Goal: Check status: Check status

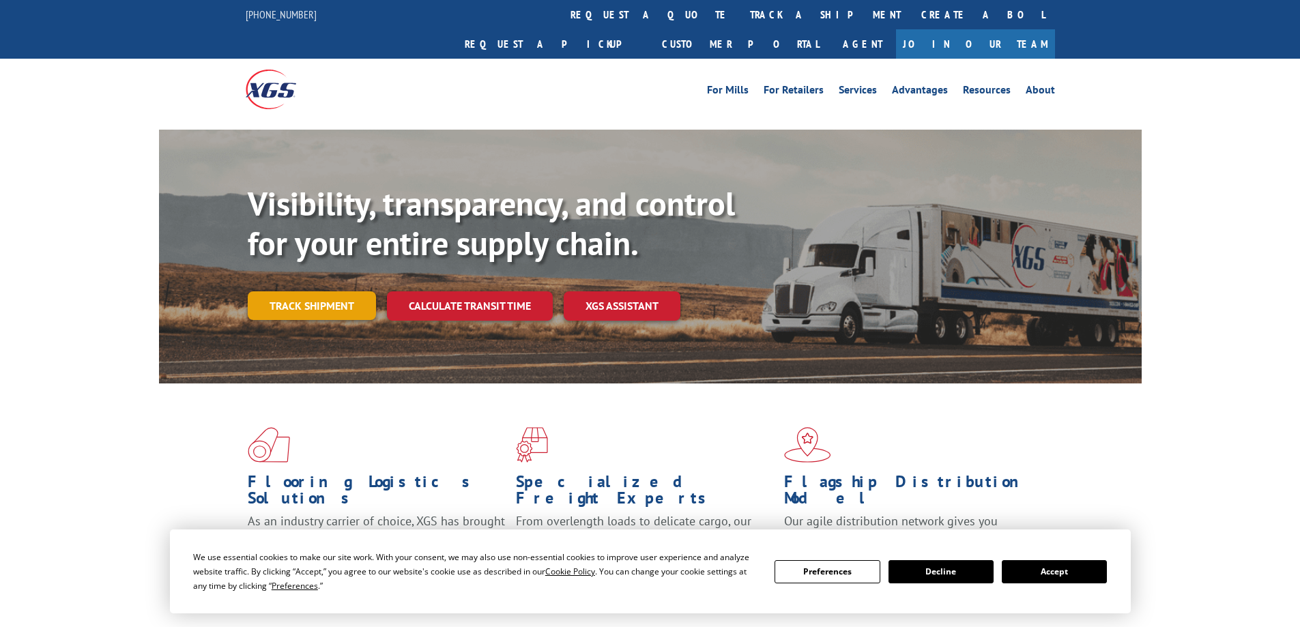
click at [286, 291] on link "Track shipment" at bounding box center [312, 305] width 128 height 29
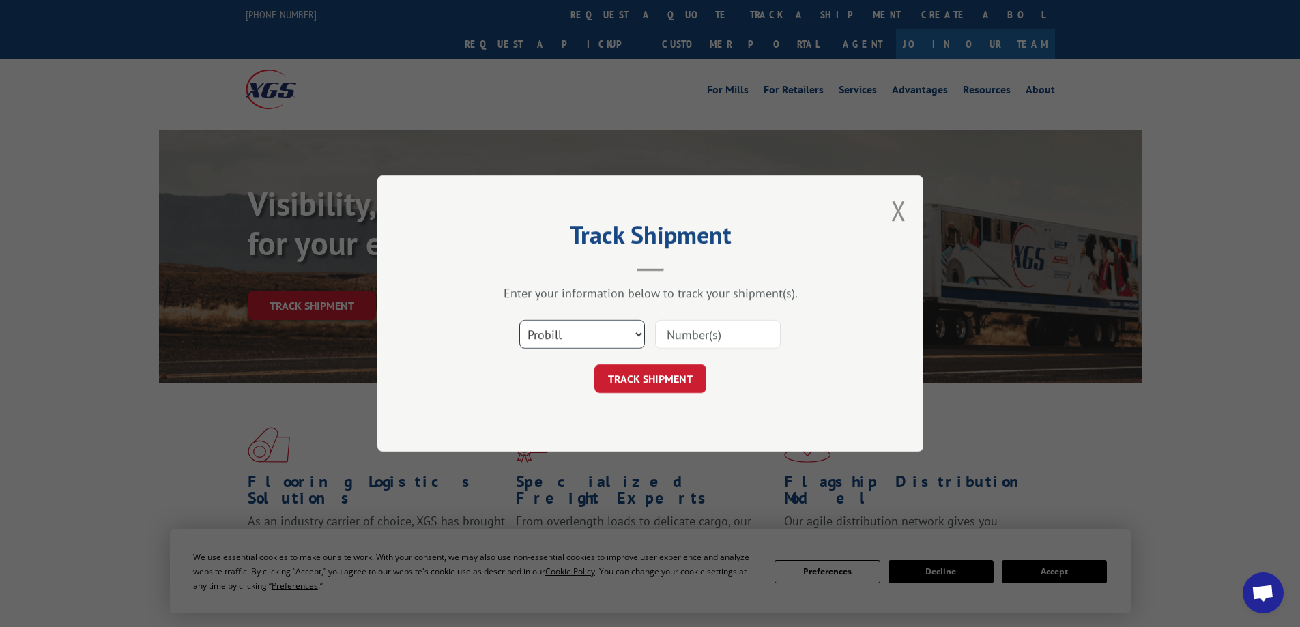
click at [541, 337] on select "Select category... Probill BOL PO" at bounding box center [582, 334] width 126 height 29
select select "bol"
click at [519, 320] on select "Select category... Probill BOL PO" at bounding box center [582, 334] width 126 height 29
click at [693, 332] on input at bounding box center [718, 334] width 126 height 29
type input "16580067"
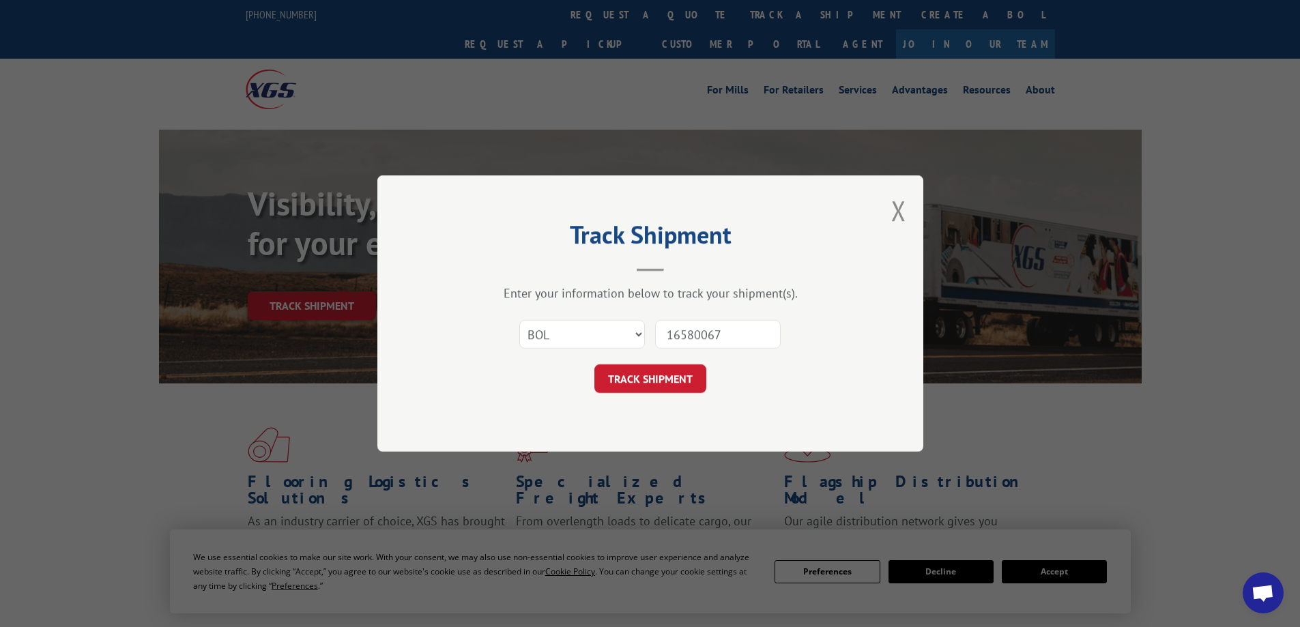
click button "TRACK SHIPMENT" at bounding box center [651, 378] width 112 height 29
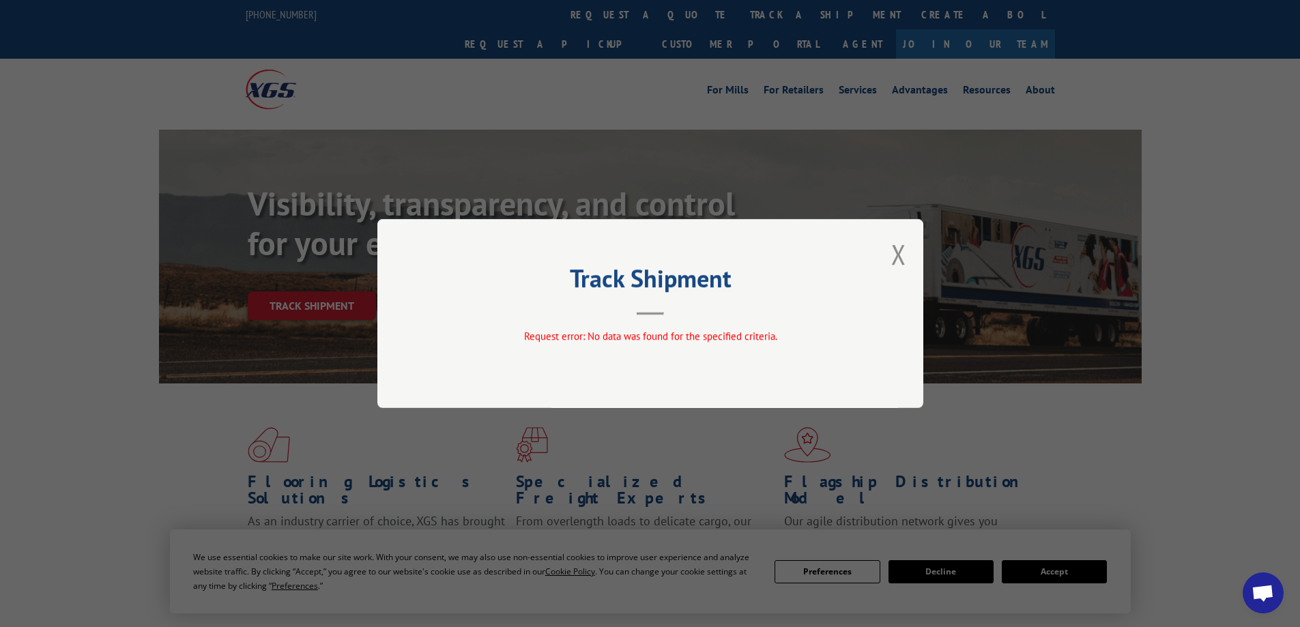
click at [903, 251] on button "Close modal" at bounding box center [898, 254] width 15 height 36
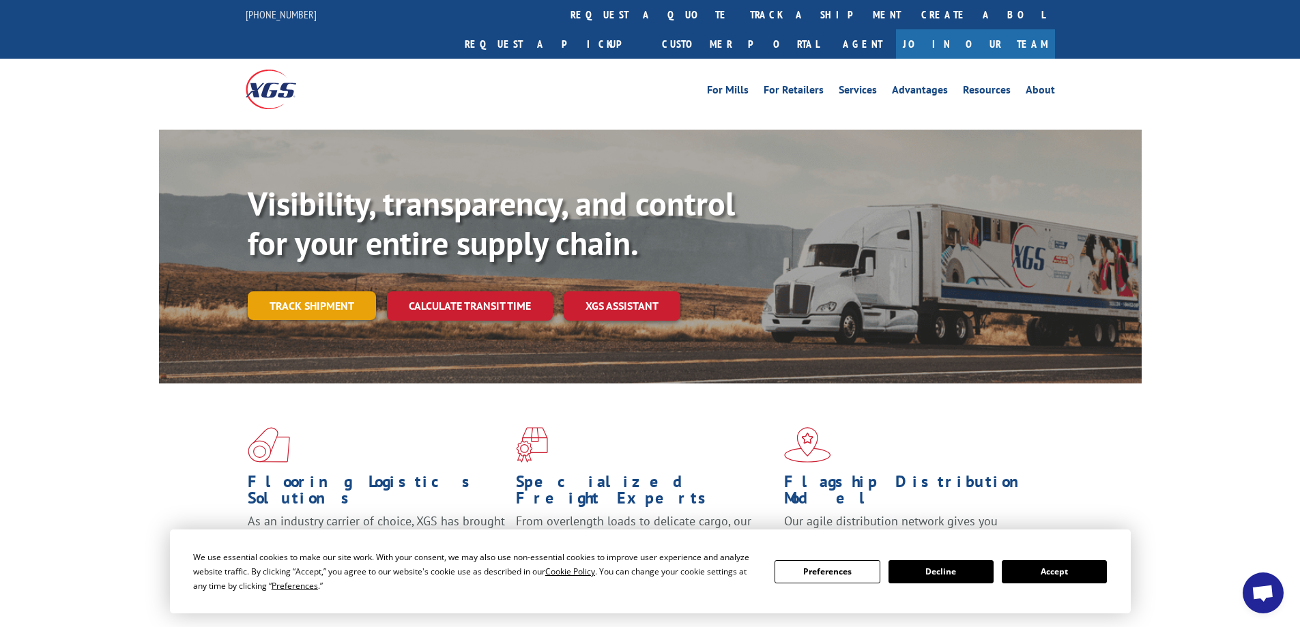
click at [320, 291] on link "Track shipment" at bounding box center [312, 305] width 128 height 29
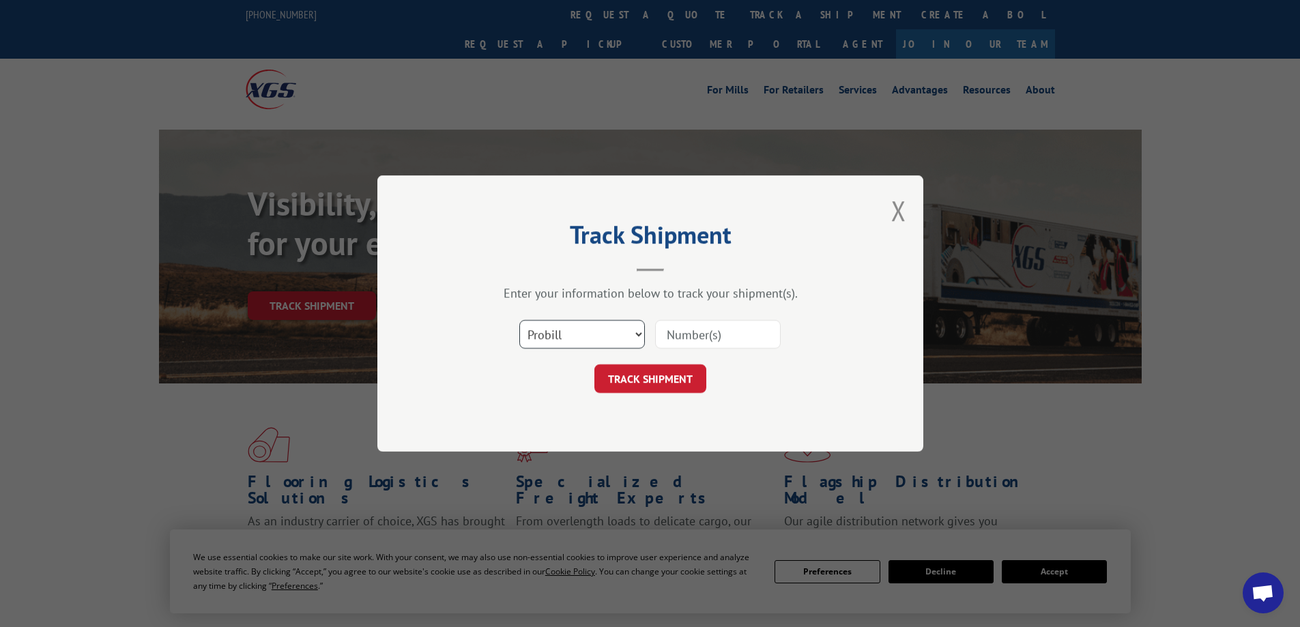
click at [627, 329] on select "Select category... Probill BOL PO" at bounding box center [582, 334] width 126 height 29
select select "po"
click at [519, 320] on select "Select category... Probill BOL PO" at bounding box center [582, 334] width 126 height 29
click at [662, 340] on input at bounding box center [718, 334] width 126 height 29
type input "re003232"
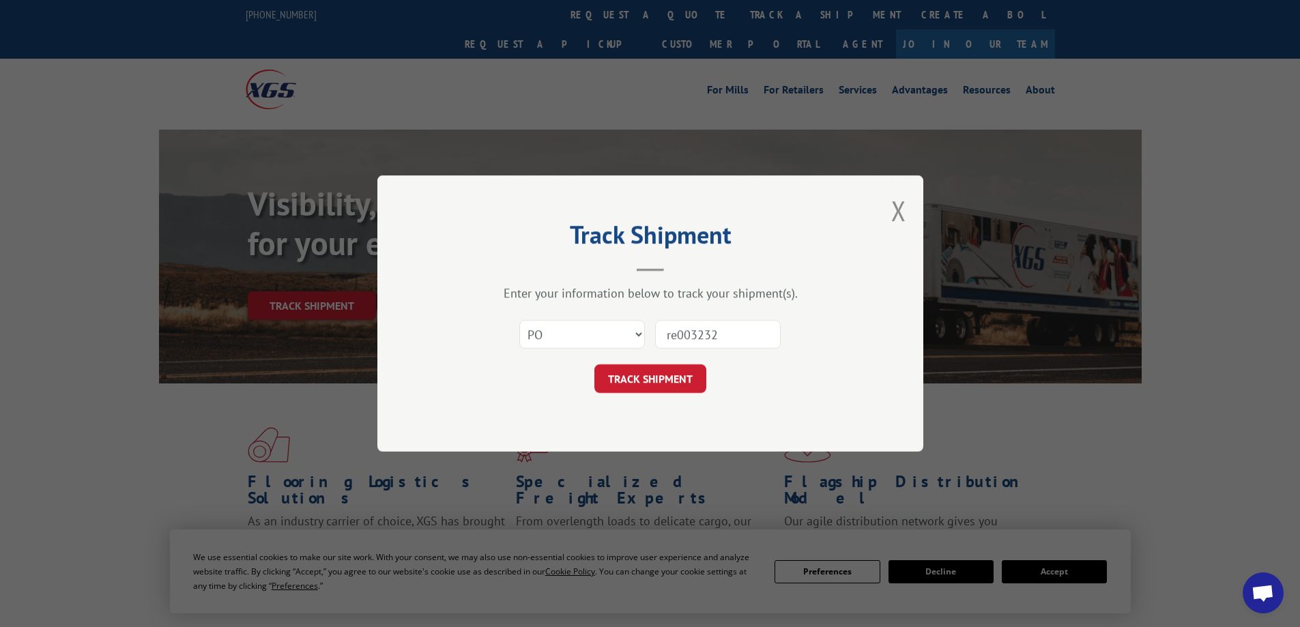
click button "TRACK SHIPMENT" at bounding box center [651, 378] width 112 height 29
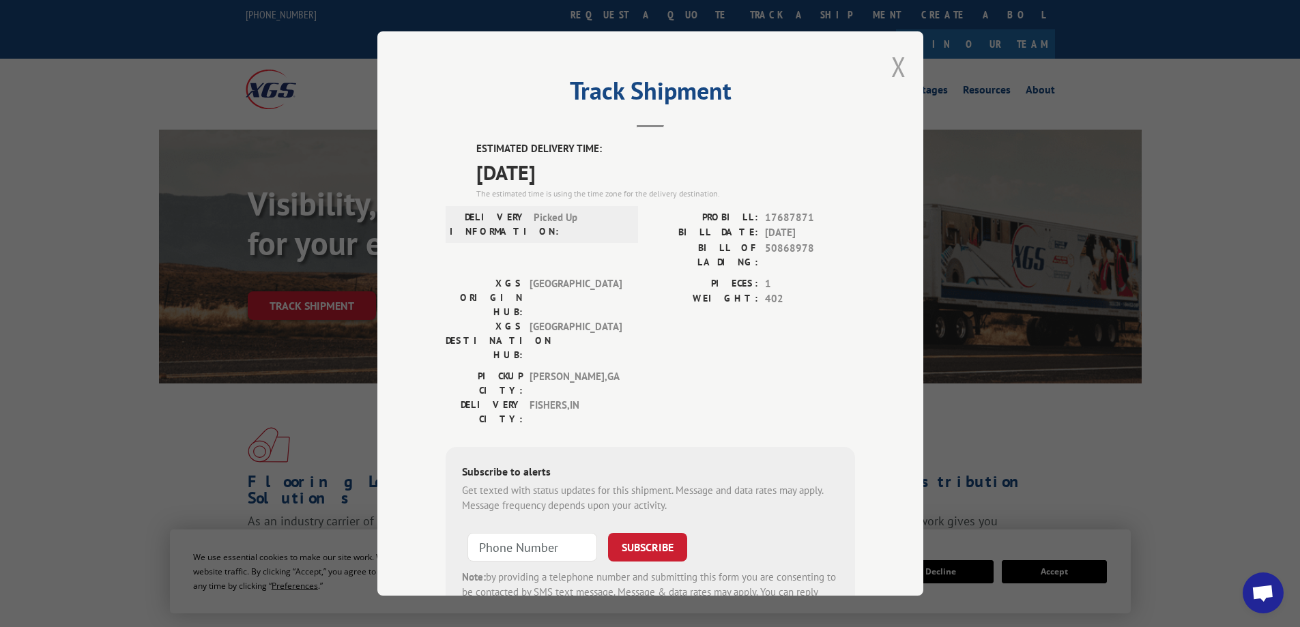
click at [891, 66] on button "Close modal" at bounding box center [898, 66] width 15 height 36
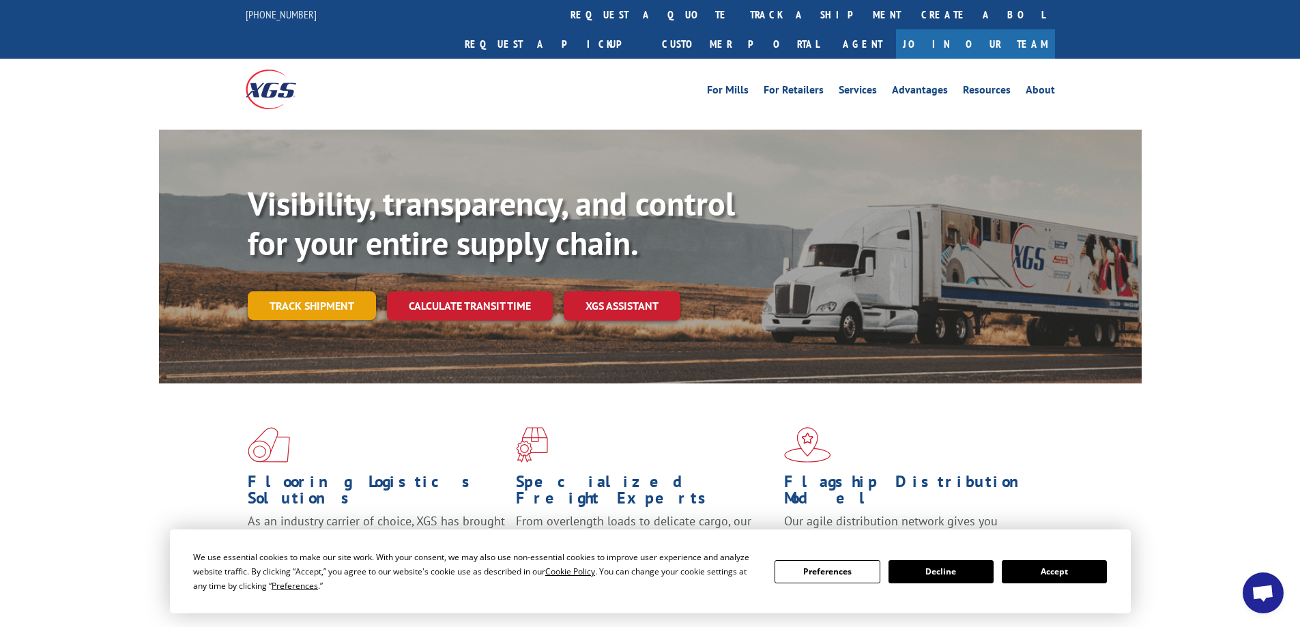
click at [274, 291] on link "Track shipment" at bounding box center [312, 305] width 128 height 29
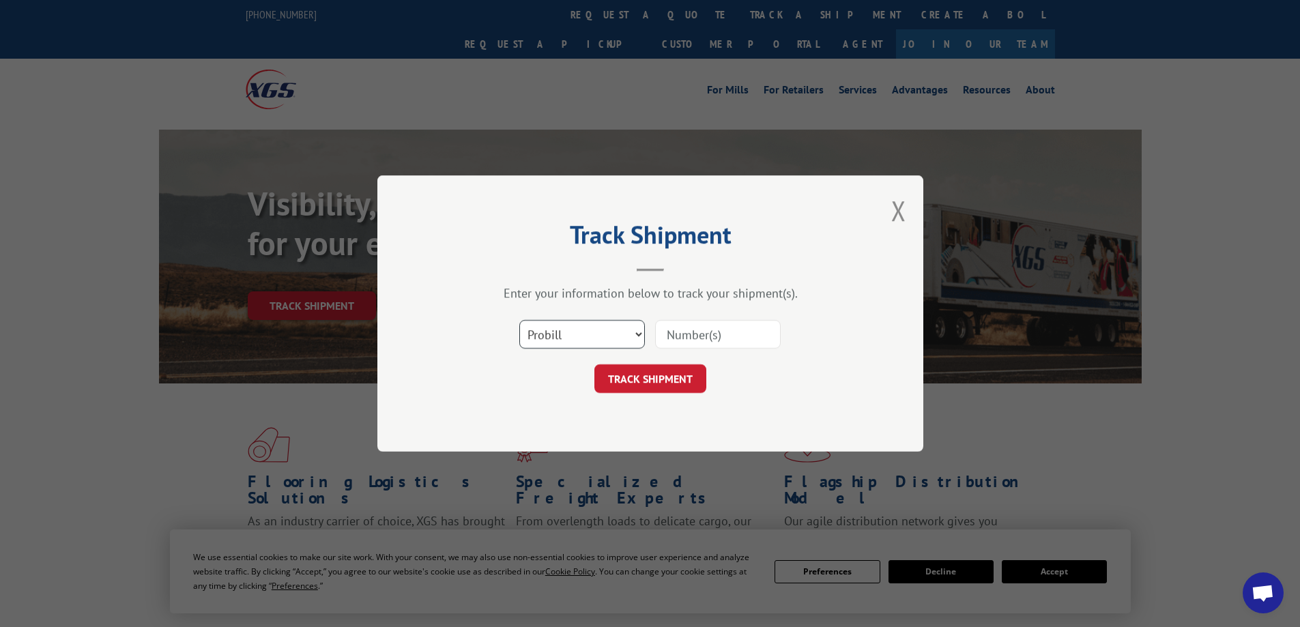
drag, startPoint x: 610, startPoint y: 339, endPoint x: 603, endPoint y: 341, distance: 7.1
click at [610, 339] on select "Select category... Probill BOL PO" at bounding box center [582, 334] width 126 height 29
select select "po"
click at [519, 320] on select "Select category... Probill BOL PO" at bounding box center [582, 334] width 126 height 29
click at [672, 337] on input at bounding box center [718, 334] width 126 height 29
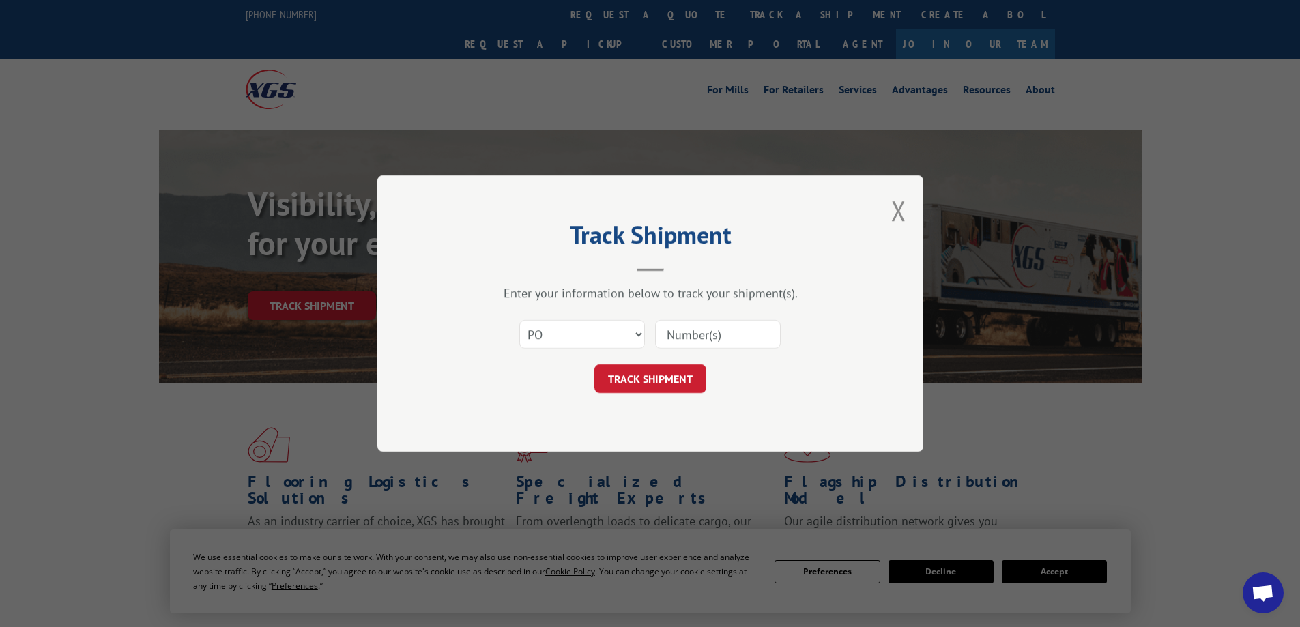
click at [672, 337] on input at bounding box center [718, 334] width 126 height 29
type input "re003236"
click button "TRACK SHIPMENT" at bounding box center [651, 378] width 112 height 29
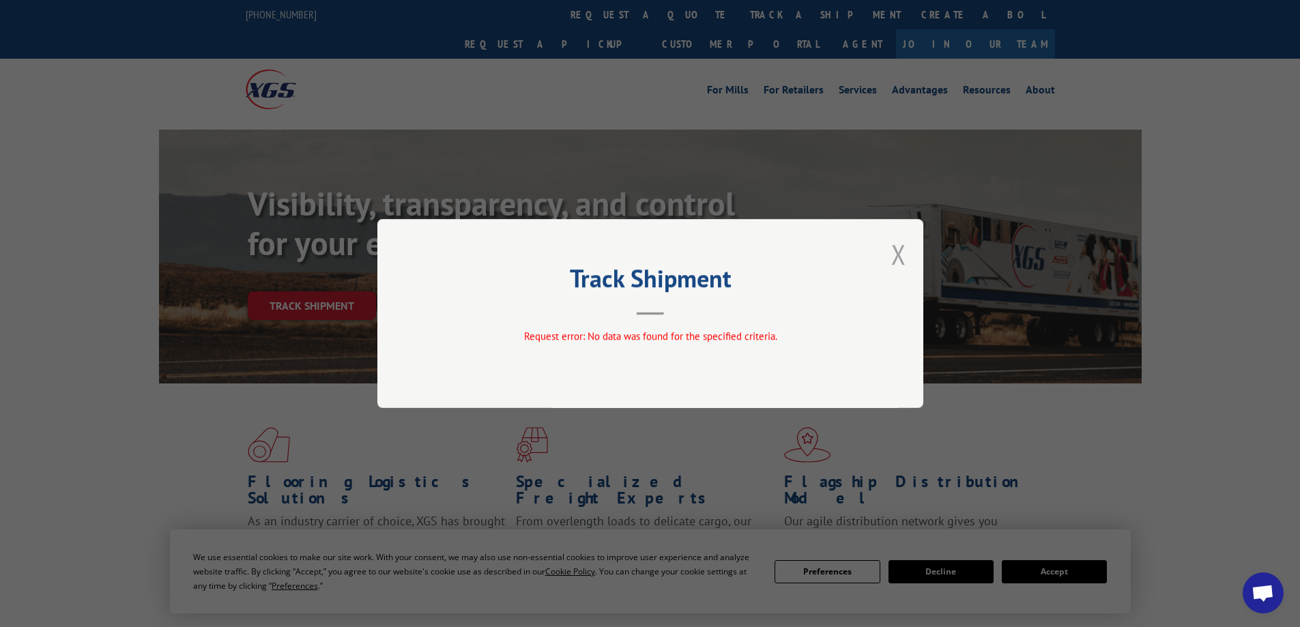
drag, startPoint x: 883, startPoint y: 244, endPoint x: 893, endPoint y: 249, distance: 11.3
click at [893, 249] on div "Track Shipment Request error: No data was found for the specified criteria." at bounding box center [650, 313] width 546 height 189
click at [893, 249] on button "Close modal" at bounding box center [898, 254] width 15 height 36
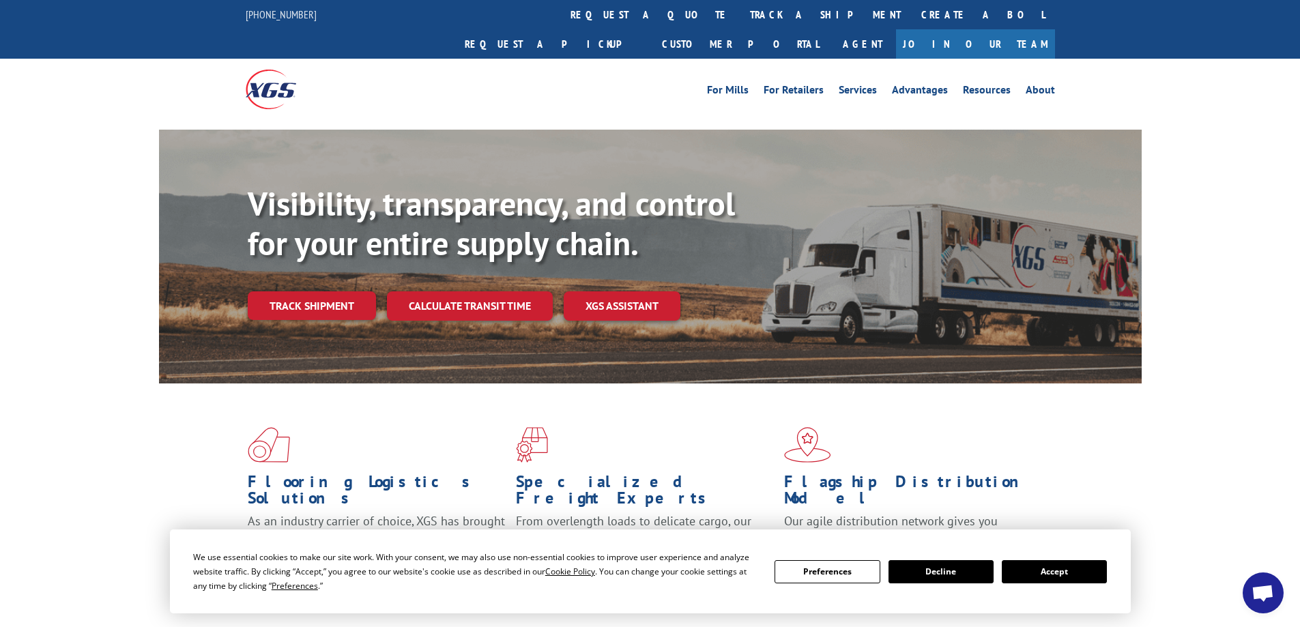
click at [309, 291] on link "Track shipment" at bounding box center [312, 305] width 128 height 29
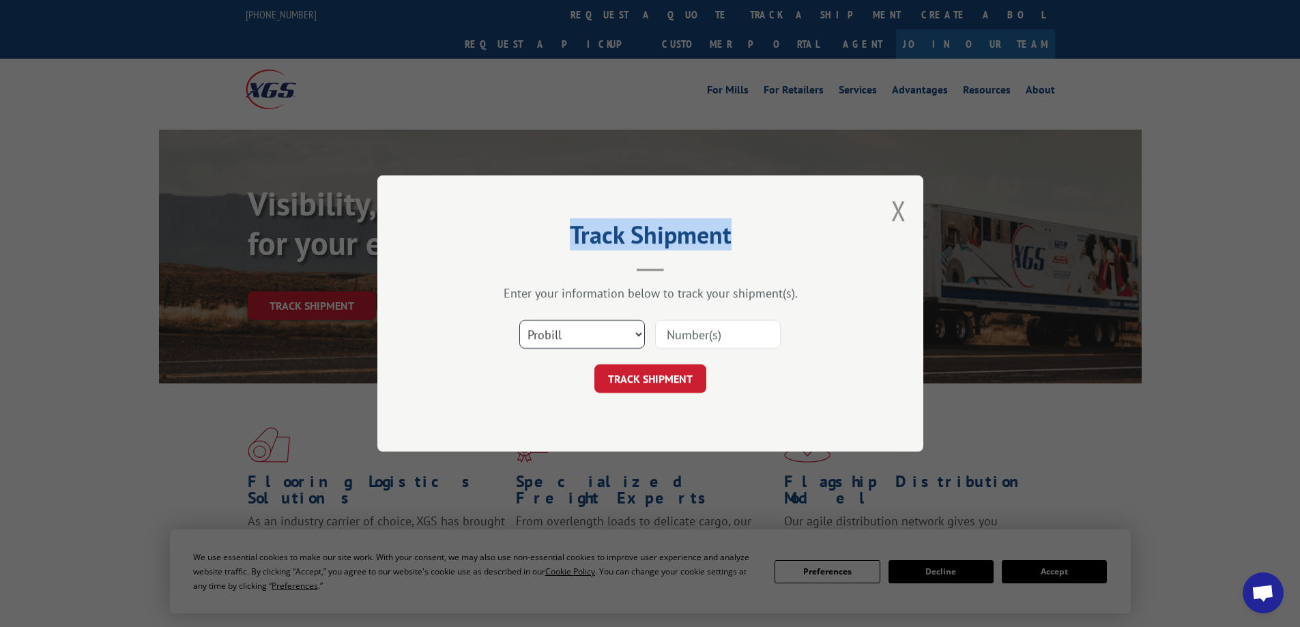
click at [548, 340] on select "Select category... Probill BOL PO" at bounding box center [582, 334] width 126 height 29
select select "bol"
click at [519, 320] on select "Select category... Probill BOL PO" at bounding box center [582, 334] width 126 height 29
click at [686, 333] on input at bounding box center [718, 334] width 126 height 29
type input "50869515"
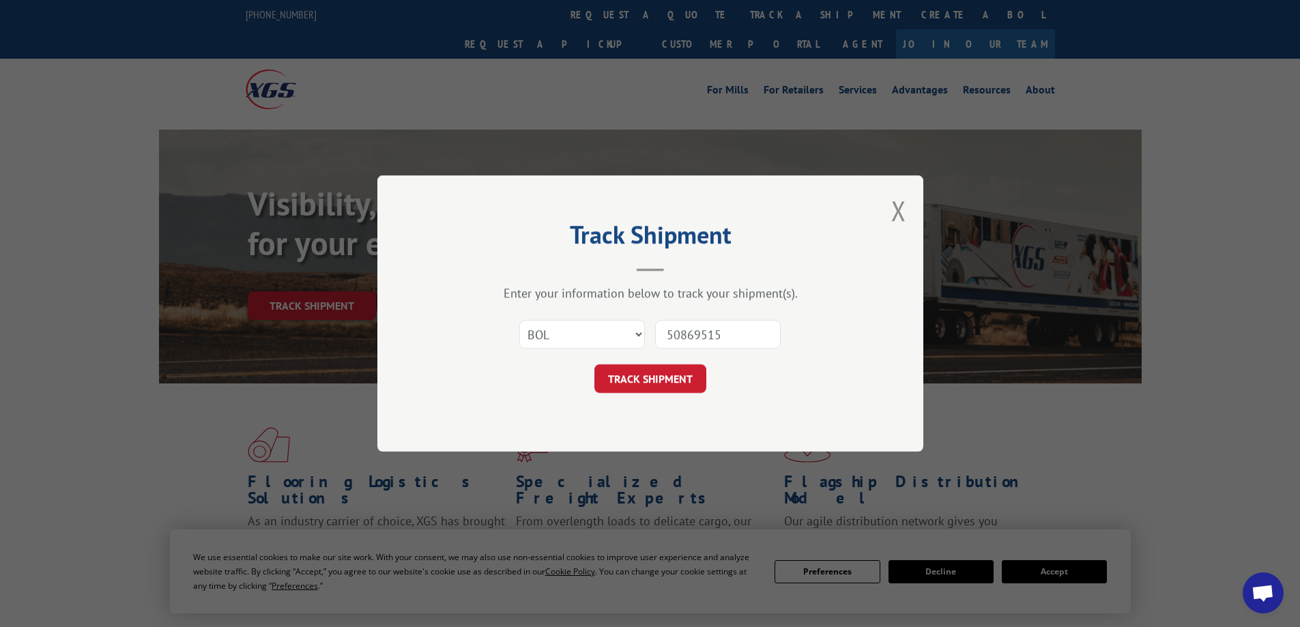
click button "TRACK SHIPMENT" at bounding box center [651, 378] width 112 height 29
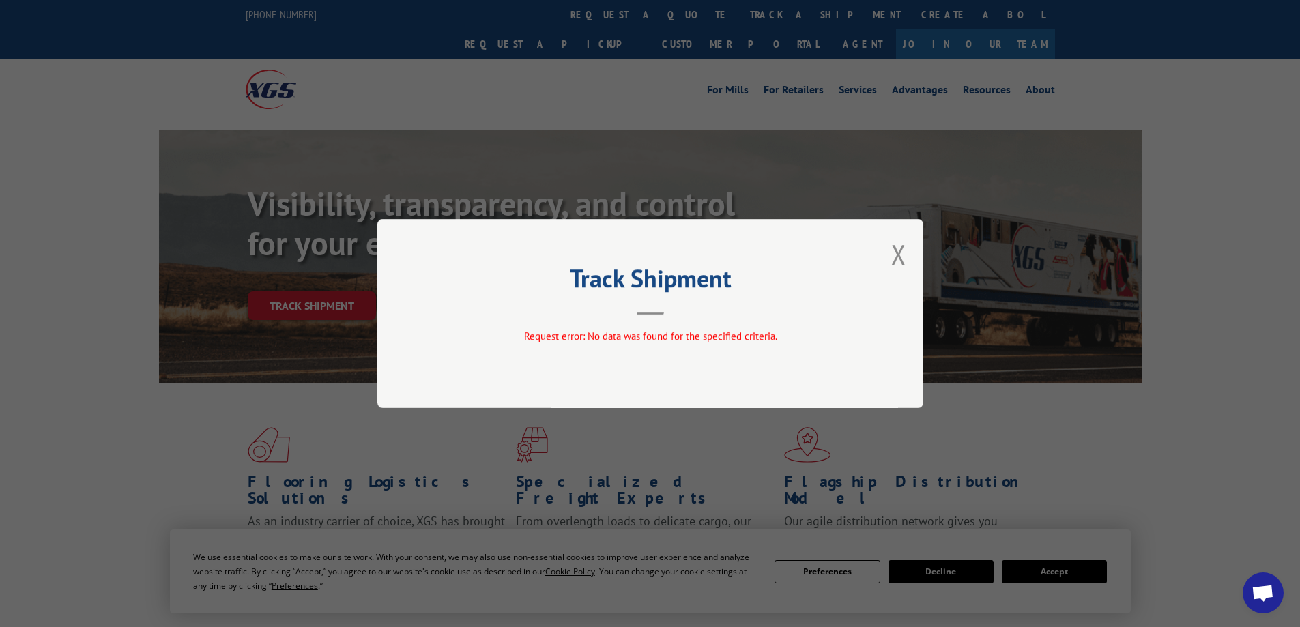
click at [908, 253] on div "Track Shipment Request error: No data was found for the specified criteria." at bounding box center [650, 313] width 546 height 189
click at [893, 255] on button "Close modal" at bounding box center [898, 254] width 15 height 36
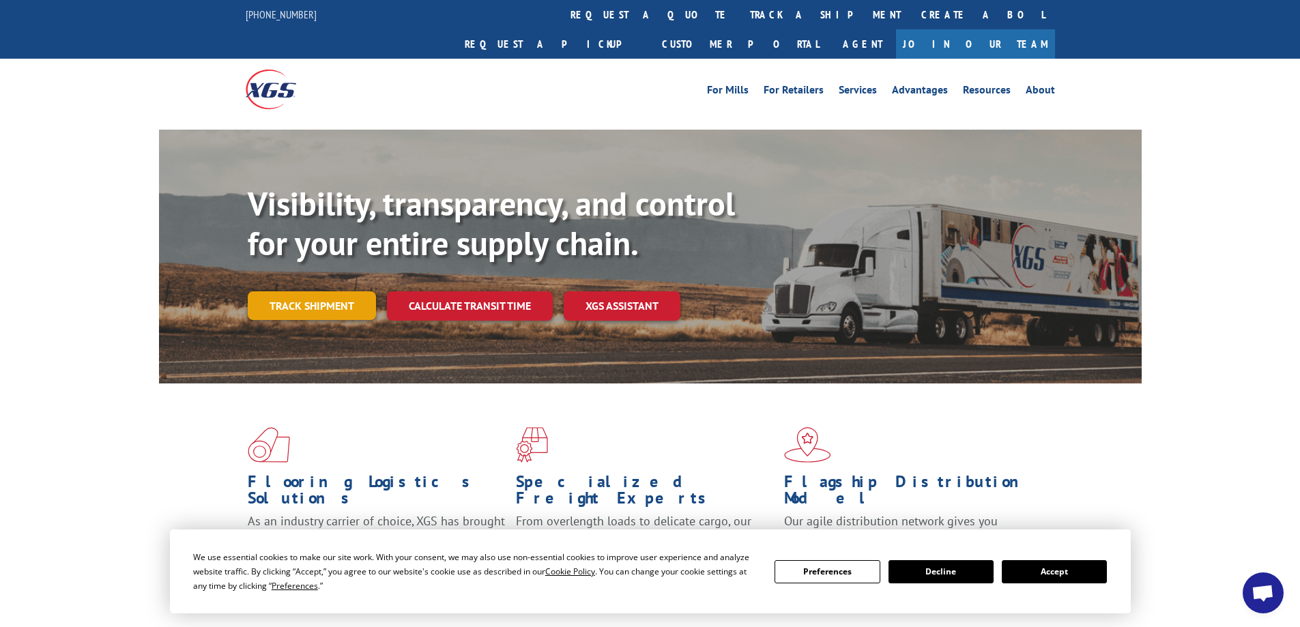
click at [319, 291] on link "Track shipment" at bounding box center [312, 305] width 128 height 29
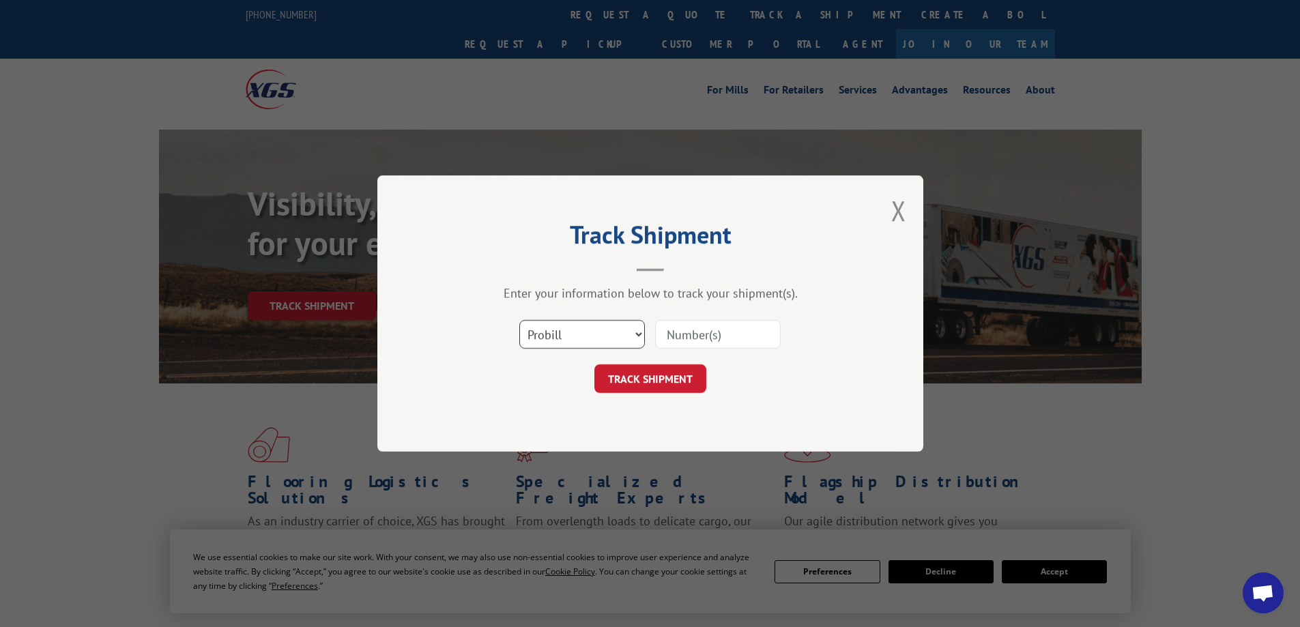
click at [567, 327] on select "Select category... Probill BOL PO" at bounding box center [582, 334] width 126 height 29
select select "po"
click at [519, 320] on select "Select category... Probill BOL PO" at bounding box center [582, 334] width 126 height 29
click at [696, 335] on input at bounding box center [718, 334] width 126 height 29
type input "r"
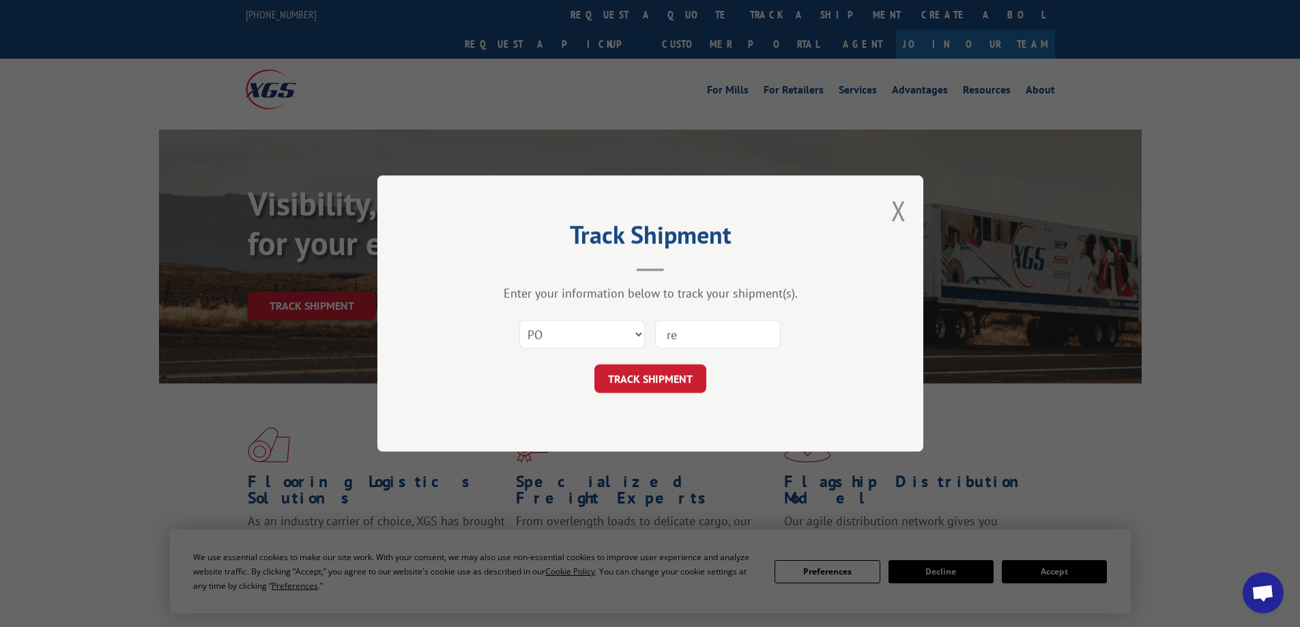
type input "r"
type input "RE003236"
click button "TRACK SHIPMENT" at bounding box center [651, 378] width 112 height 29
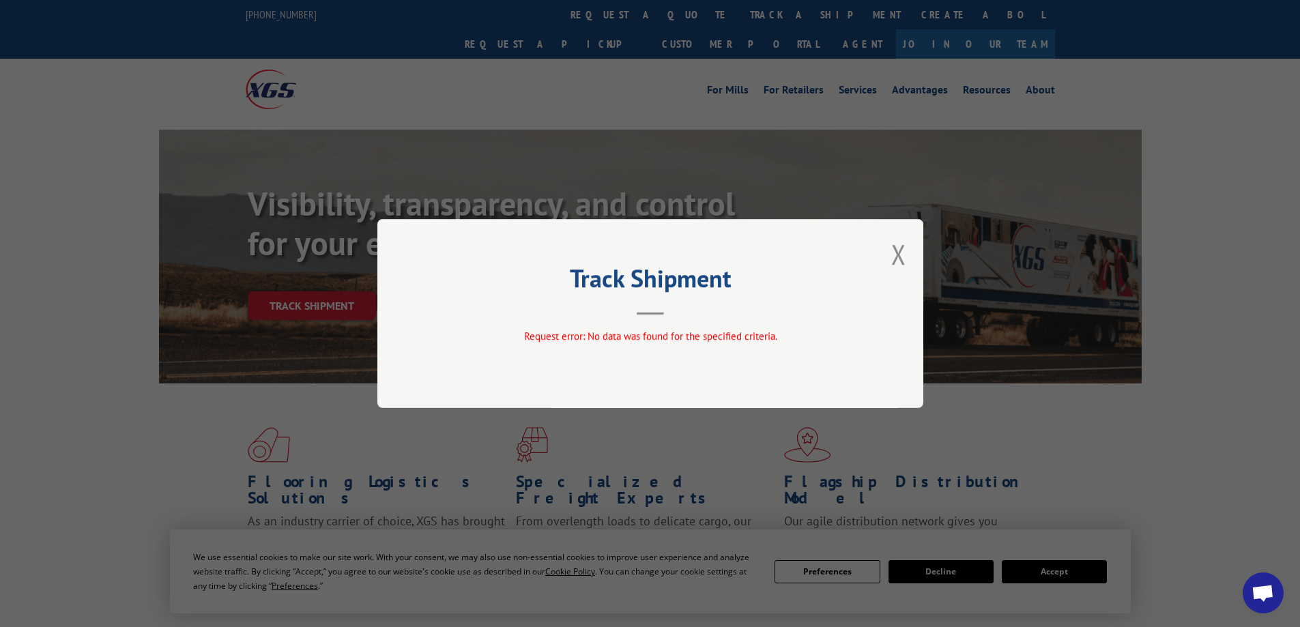
click at [901, 245] on button "Close modal" at bounding box center [898, 254] width 15 height 36
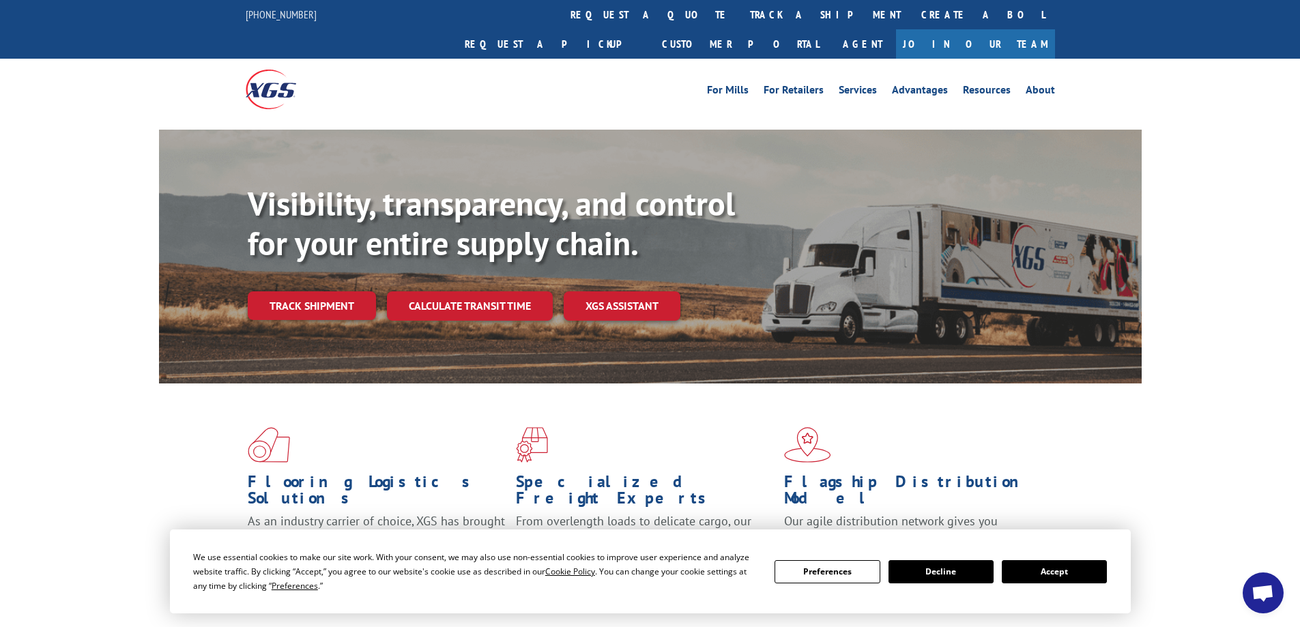
click at [1057, 582] on button "Accept" at bounding box center [1054, 571] width 105 height 23
